Goal: Information Seeking & Learning: Learn about a topic

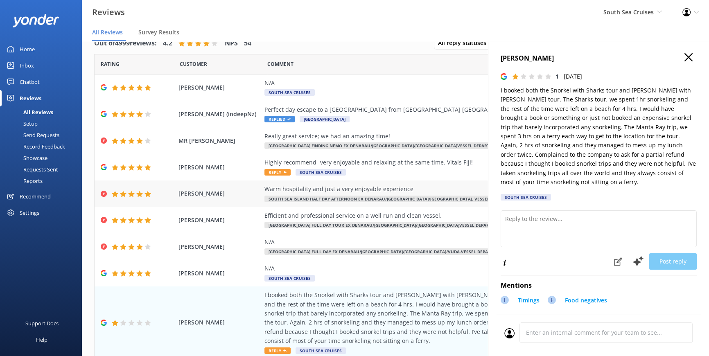
scroll to position [100, 0]
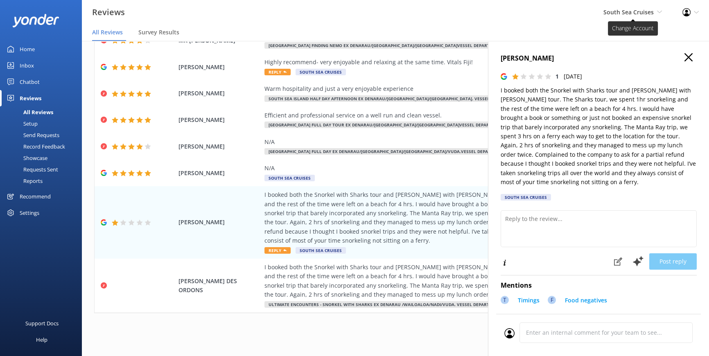
click at [658, 12] on icon at bounding box center [659, 11] width 5 height 5
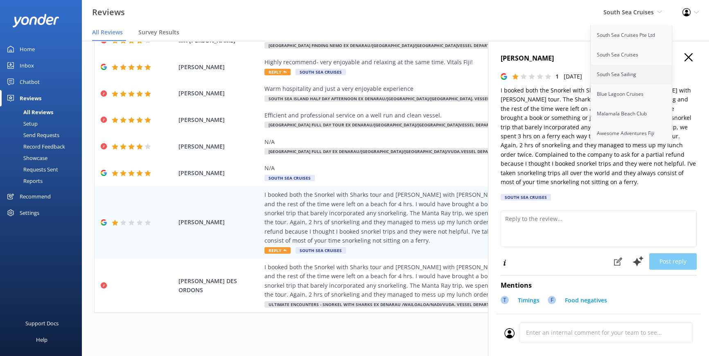
click at [620, 69] on link "South Sea Sailing" at bounding box center [632, 75] width 82 height 20
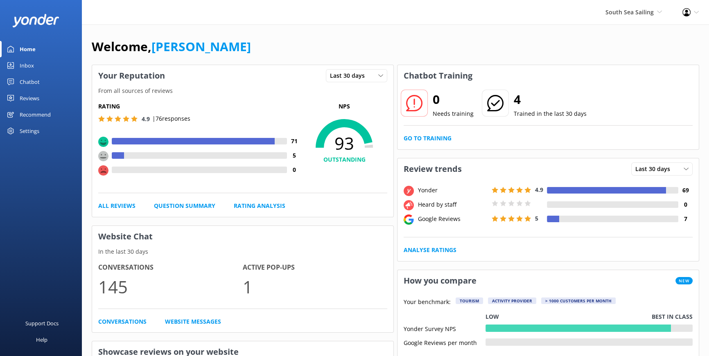
click at [28, 93] on div "Reviews" at bounding box center [30, 98] width 20 height 16
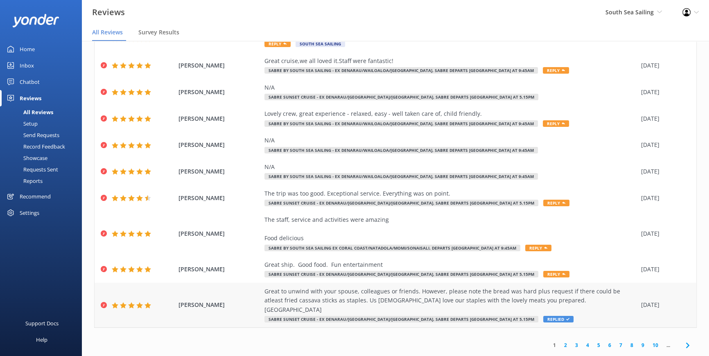
scroll to position [16, 0]
